Goal: Check status: Check status

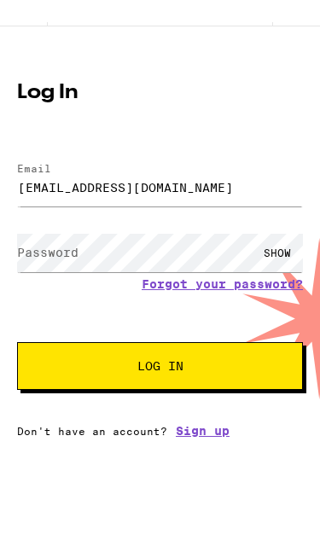
type input "[EMAIL_ADDRESS][DOMAIN_NAME]"
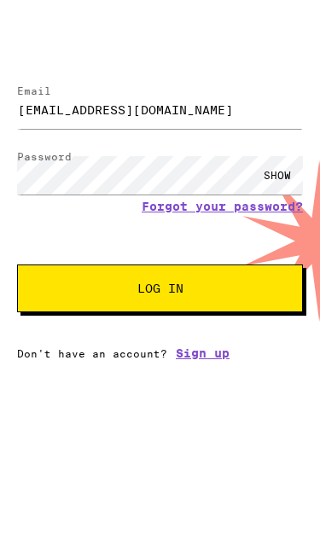
click at [201, 329] on button "Log In" at bounding box center [160, 353] width 286 height 48
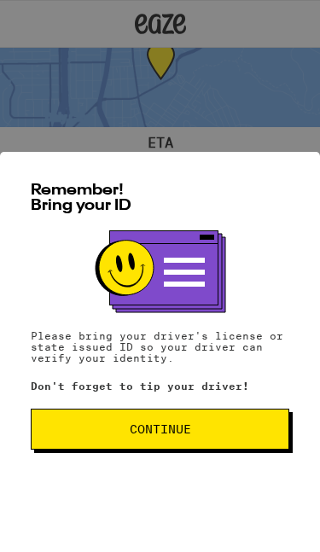
click at [187, 427] on span "Continue" at bounding box center [160, 429] width 61 height 12
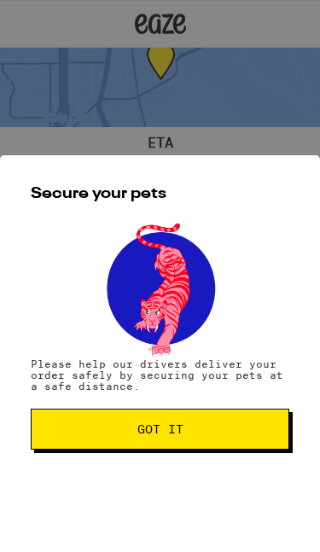
click at [208, 413] on button "Got it" at bounding box center [160, 429] width 259 height 41
